Goal: Task Accomplishment & Management: Use online tool/utility

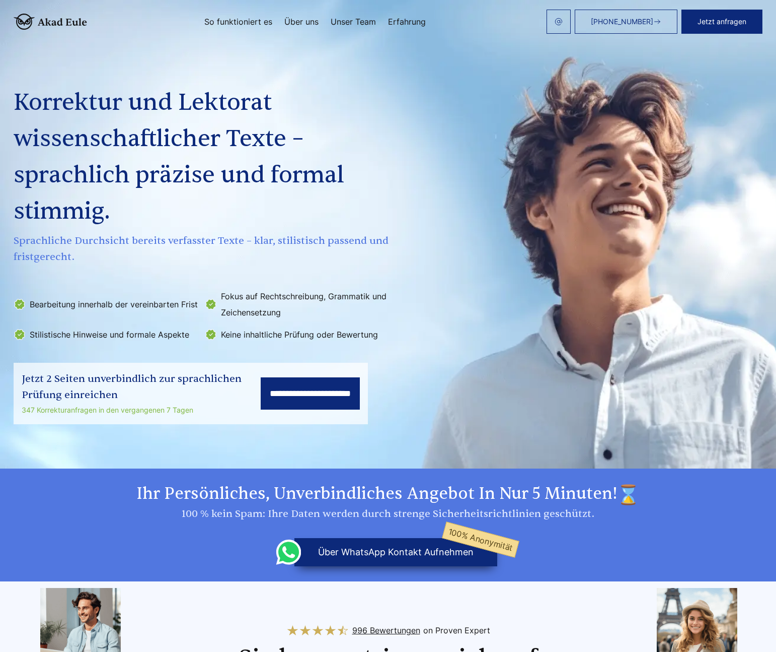
click at [482, 219] on div "**********" at bounding box center [388, 230] width 773 height 388
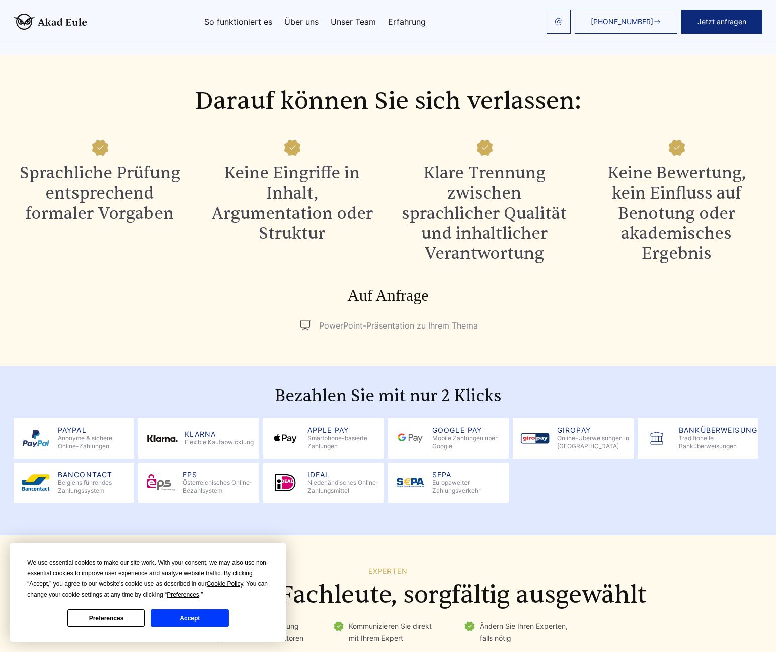
scroll to position [1167, 0]
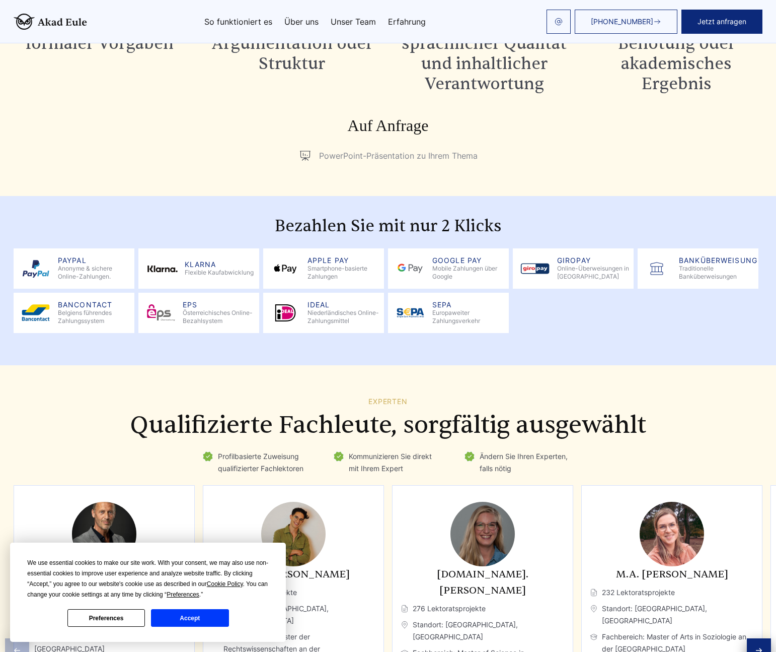
click at [106, 410] on div "Experten Qualifizierte Fachleute, sorgfältig ausgewählt Profilbasierte Zuweisun…" at bounding box center [388, 593] width 773 height 392
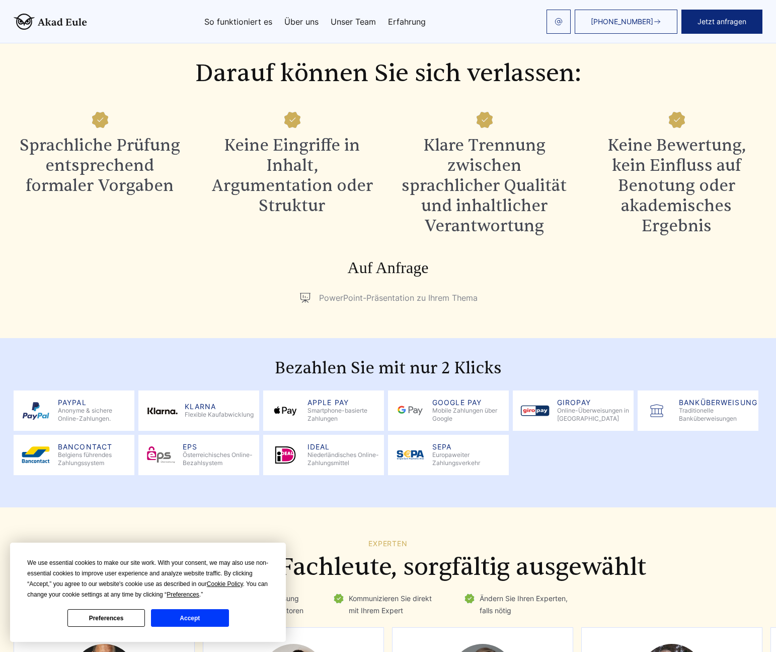
scroll to position [983, 0]
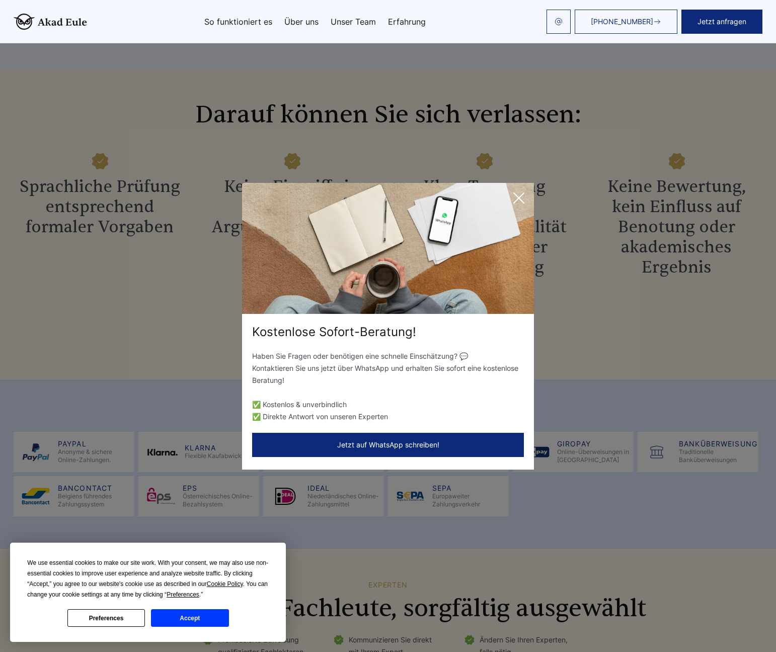
click at [522, 197] on icon at bounding box center [519, 198] width 20 height 20
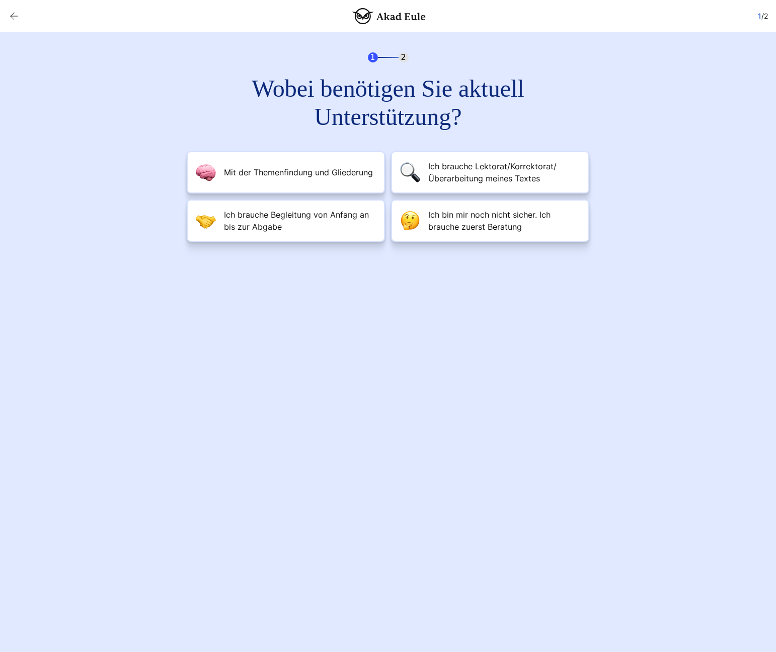
click at [537, 92] on h2 "Wobei benötigen Sie aktuell Unterstützung?" at bounding box center [388, 103] width 363 height 56
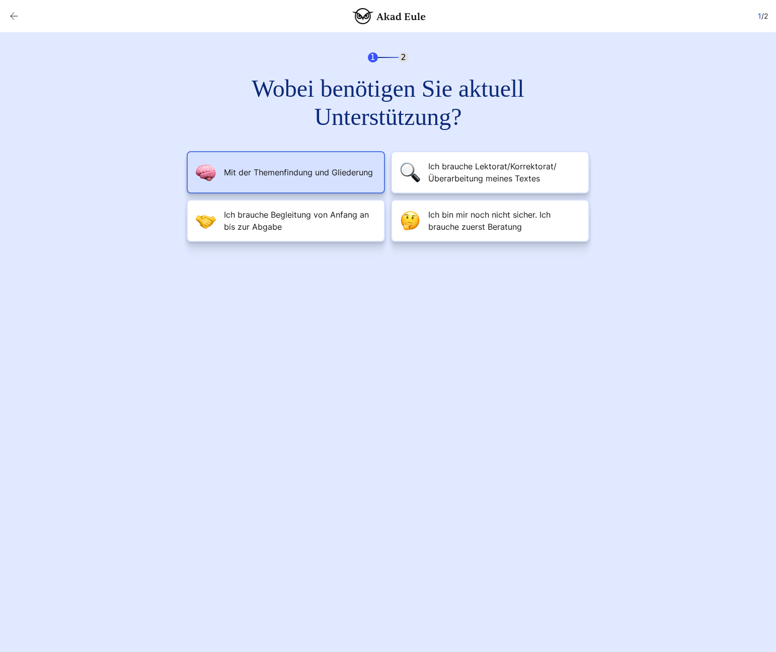
click at [345, 165] on li "Mit der Themenfindung und Gliederung" at bounding box center [286, 172] width 198 height 42
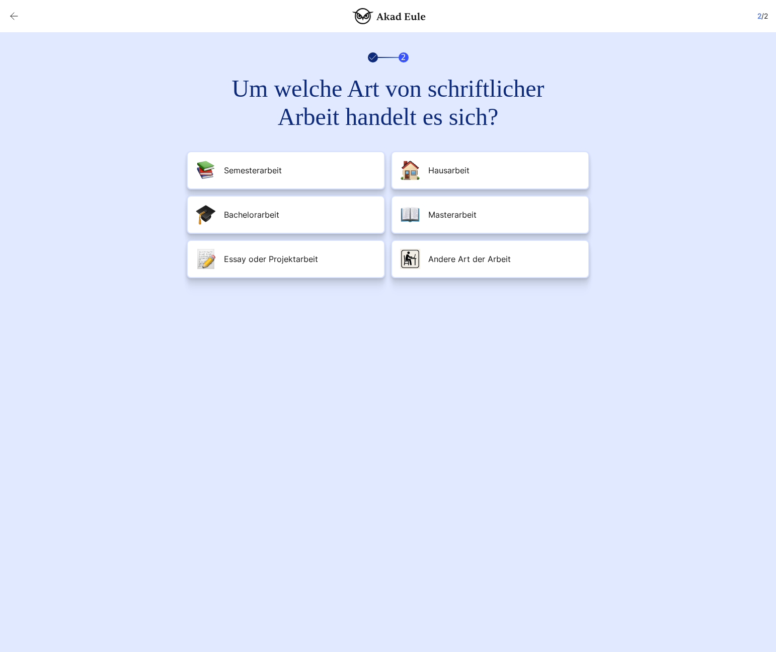
click at [100, 173] on div "2 Wobei benötigen Sie aktuell Unterstützung? Mit der Themenfindung und Gliederu…" at bounding box center [388, 165] width 773 height 266
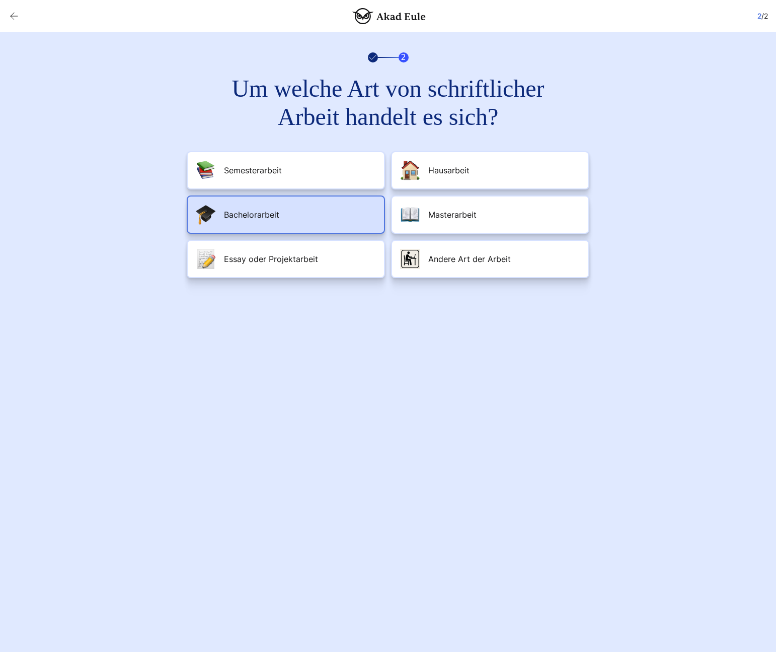
click at [323, 208] on li "Bachelorarbeit" at bounding box center [286, 214] width 198 height 38
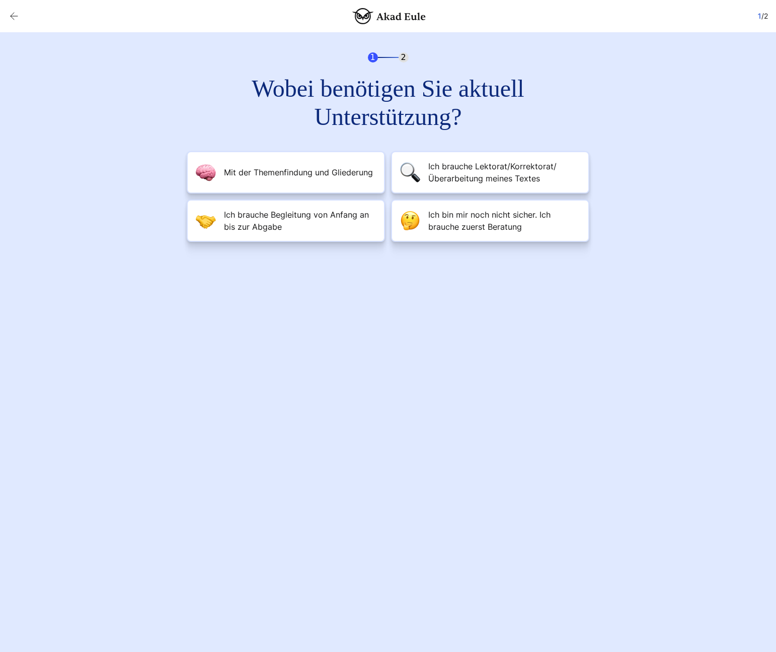
click at [584, 90] on div "Wobei benötigen Sie aktuell Unterstützung? Mit der Themenfindung und Gliederung…" at bounding box center [388, 158] width 403 height 167
click at [619, 93] on div "1 2 Wobei benötigen Sie aktuell Unterstützung? Mit der Themenfindung und Gliede…" at bounding box center [388, 147] width 773 height 230
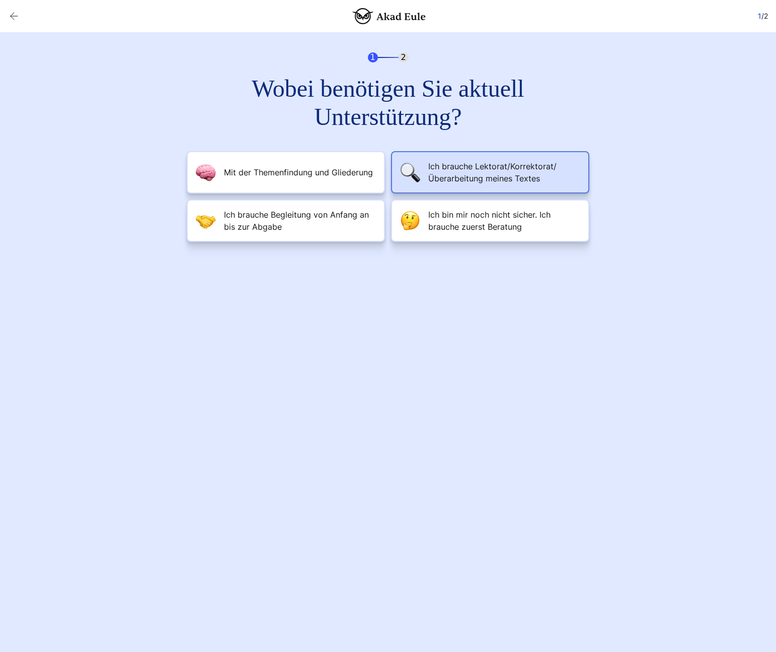
click at [466, 178] on span "Ich brauche Lektorat/Korrektorat/Überarbeitung meines Textes" at bounding box center [505, 172] width 152 height 24
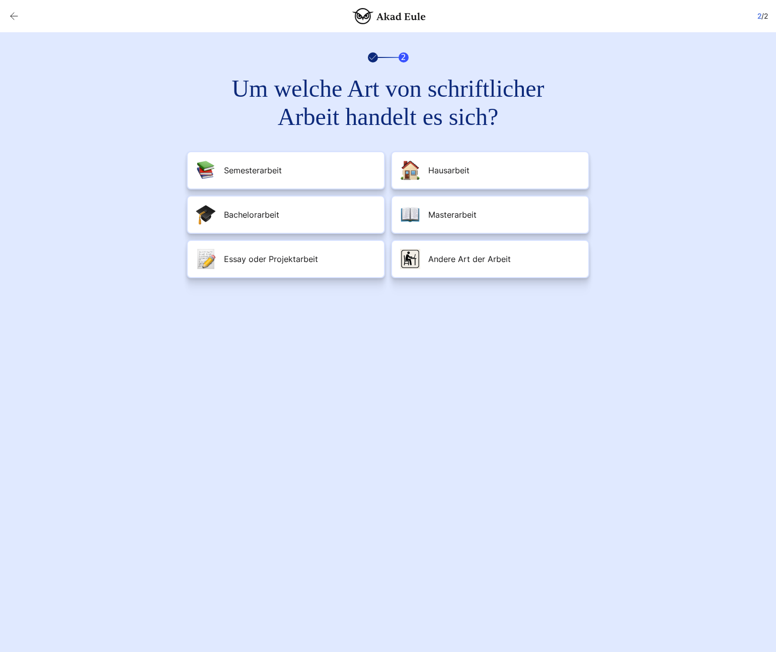
click at [620, 117] on div "2 Wobei benötigen Sie aktuell Unterstützung? Mit der Themenfindung und Gliederu…" at bounding box center [388, 165] width 773 height 266
click at [529, 85] on h2 "Um welche Art von schriftlicher Arbeit handelt es sich?" at bounding box center [388, 103] width 363 height 56
click at [127, 83] on div "2 Wobei benötigen Sie aktuell Unterstützung? Mit der Themenfindung und Gliederu…" at bounding box center [388, 165] width 773 height 266
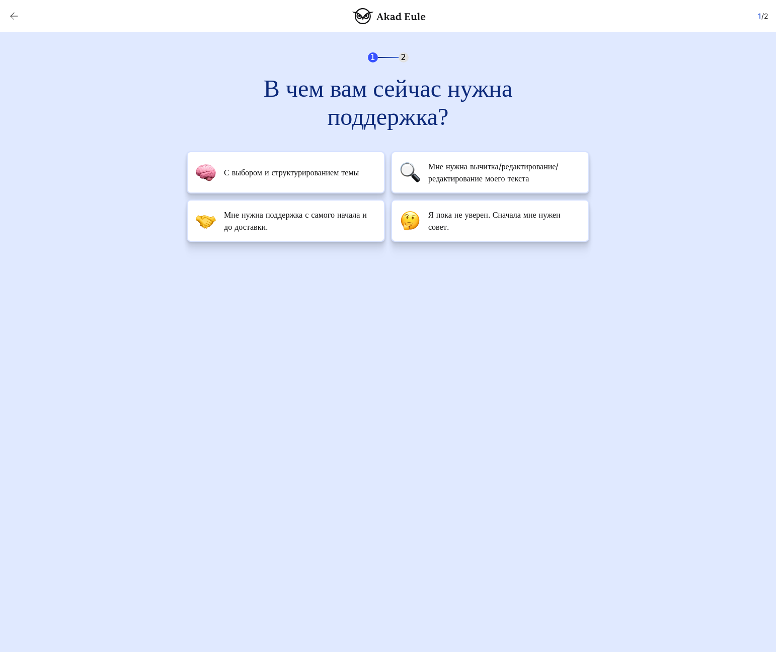
click at [562, 68] on div "1 2 В чем вам сейчас нужна поддержка? С выбором и структурированием темы" at bounding box center [388, 146] width 403 height 189
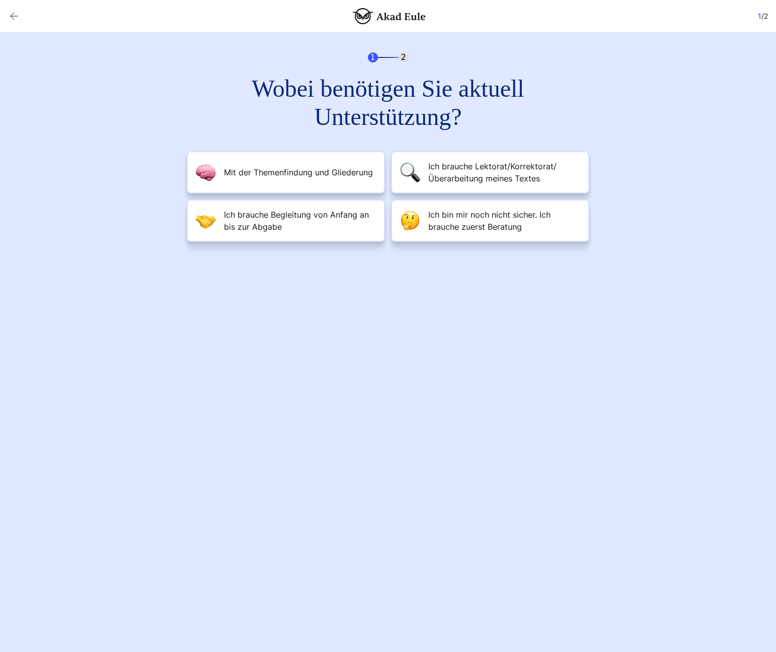
click at [219, 107] on h2 "Wobei benötigen Sie aktuell Unterstützung?" at bounding box center [388, 103] width 363 height 56
